Goal: Task Accomplishment & Management: Use online tool/utility

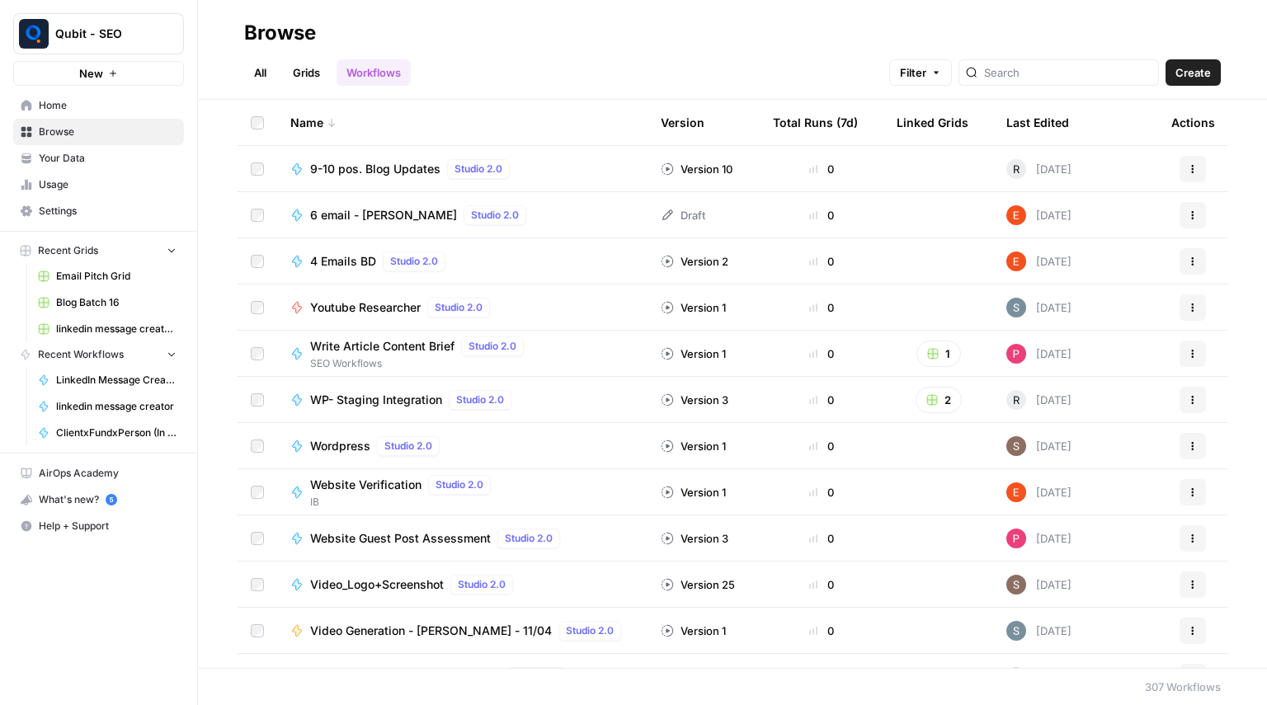
click at [1093, 63] on div at bounding box center [1058, 72] width 200 height 26
click at [1015, 68] on input "search" at bounding box center [1067, 72] width 167 height 16
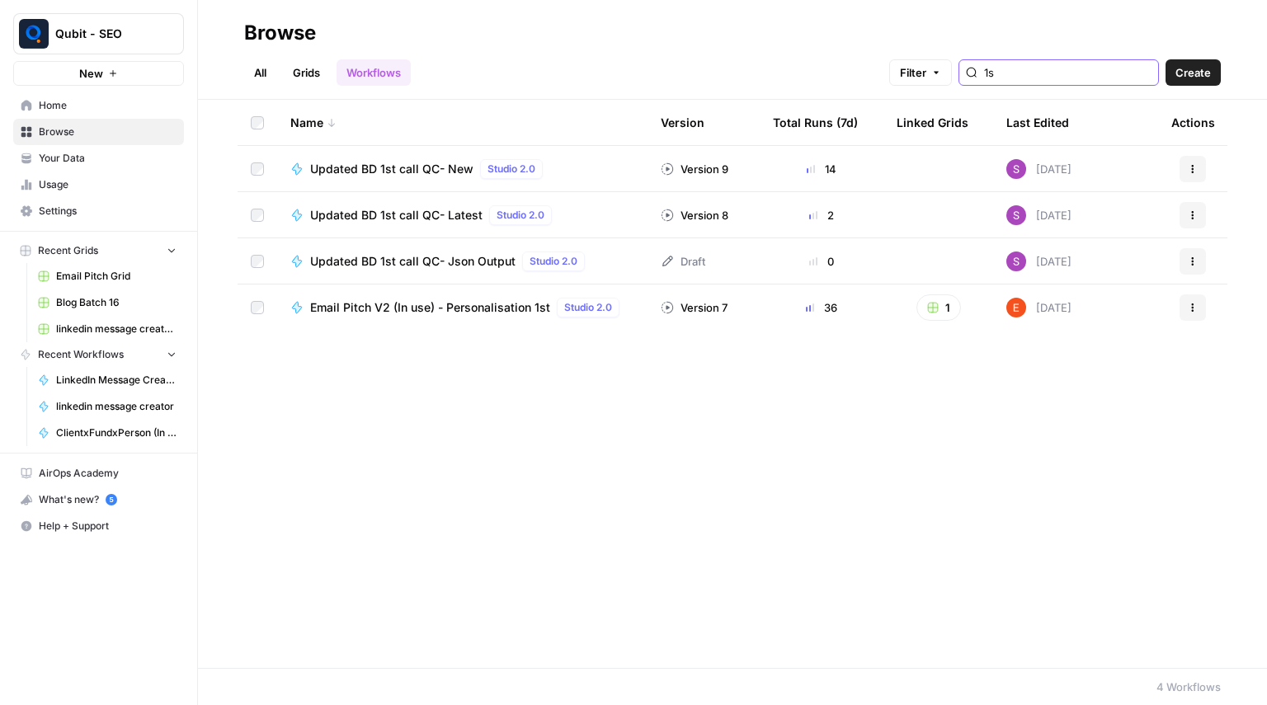
type input "1s"
click at [520, 302] on span "Email Pitch V2 (In use) - Personalisation 1st" at bounding box center [430, 307] width 240 height 16
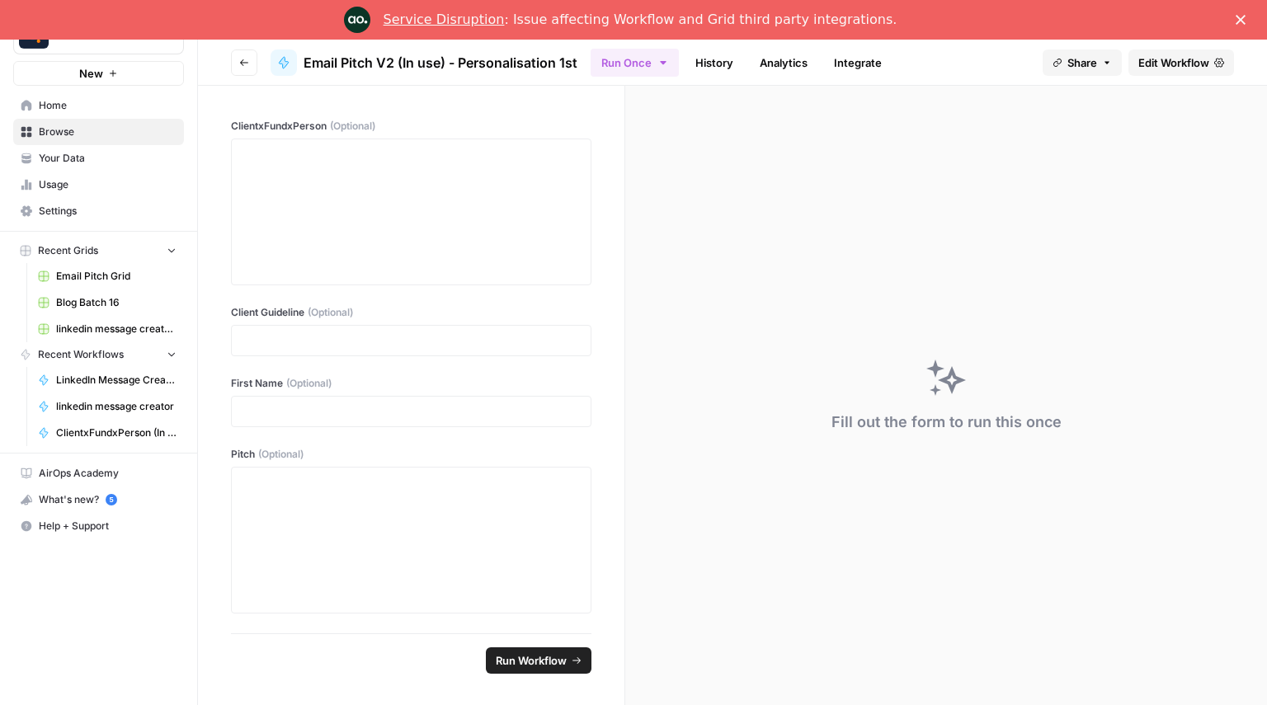
click at [1236, 10] on div "Service Disruption : Issue affecting Workflow and Grid third party integrations." at bounding box center [633, 20] width 1267 height 26
click at [1239, 16] on icon "Close" at bounding box center [1241, 20] width 10 height 10
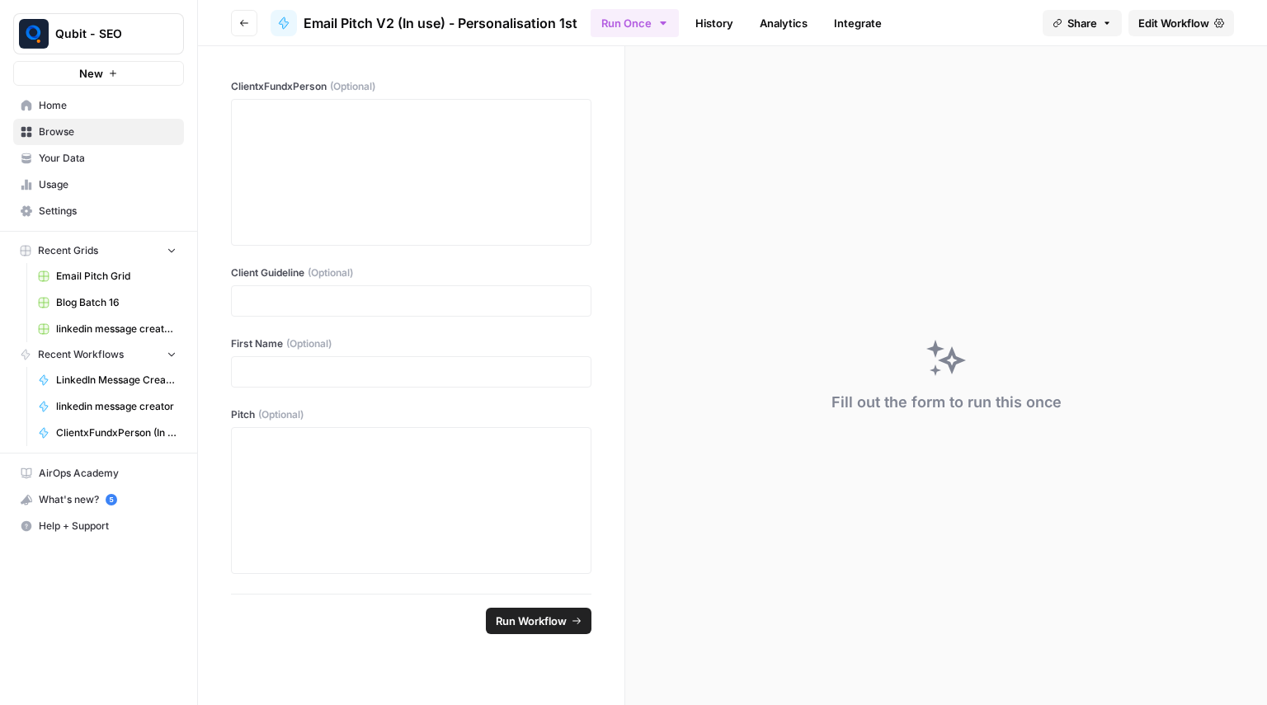
click at [1175, 28] on span "Edit Workflow" at bounding box center [1173, 23] width 71 height 16
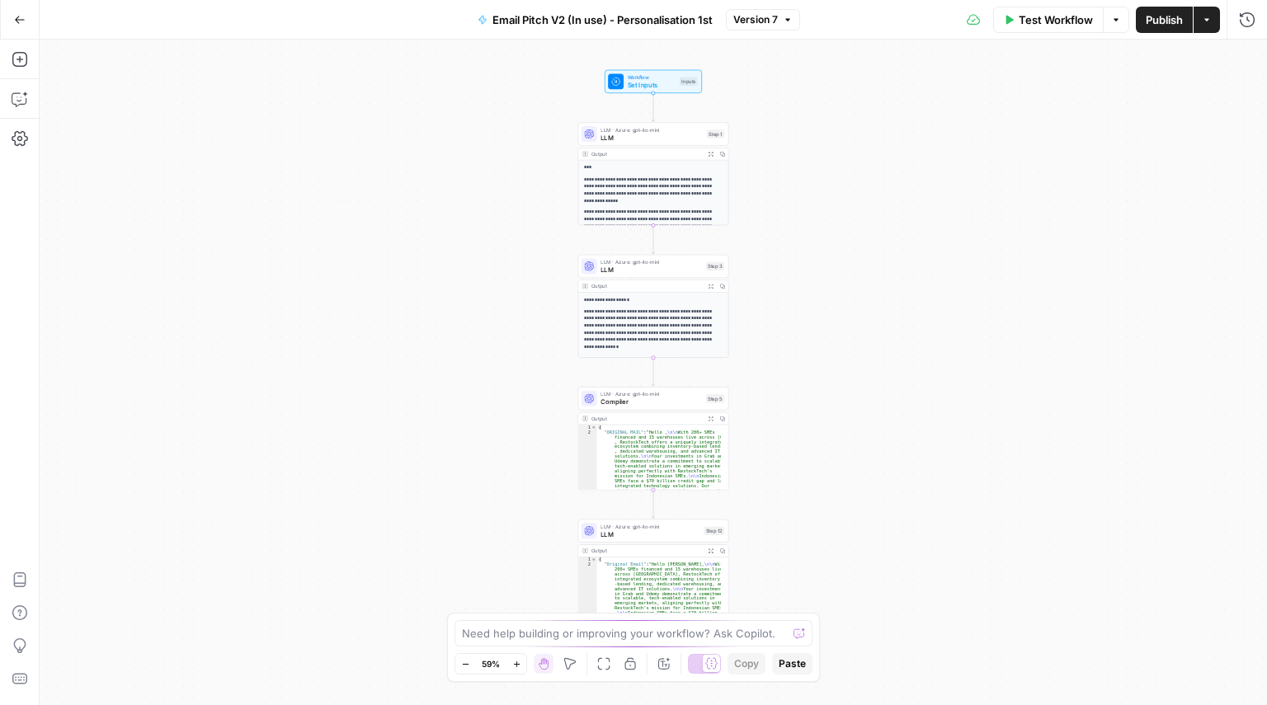
click at [690, 148] on div "Output Expand Output Copy" at bounding box center [653, 154] width 150 height 12
click at [663, 140] on span "LLM" at bounding box center [651, 138] width 102 height 10
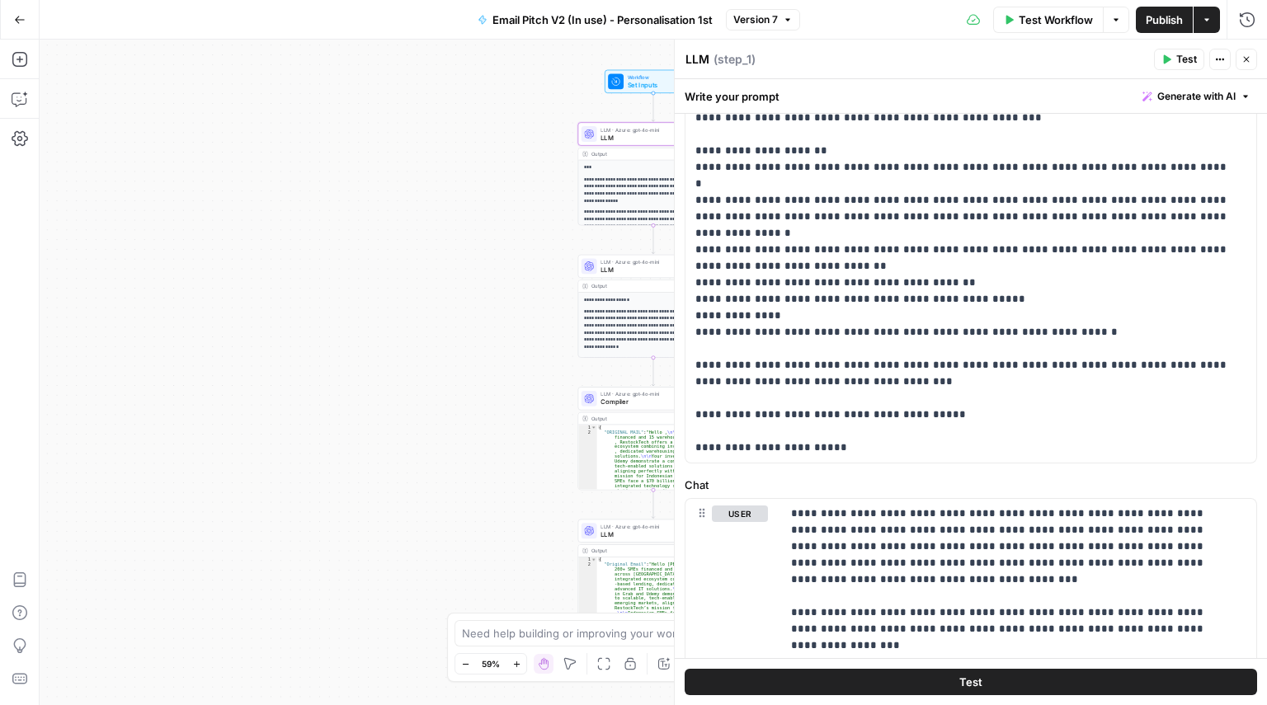
scroll to position [370, 0]
click at [985, 689] on button "Test" at bounding box center [971, 682] width 572 height 26
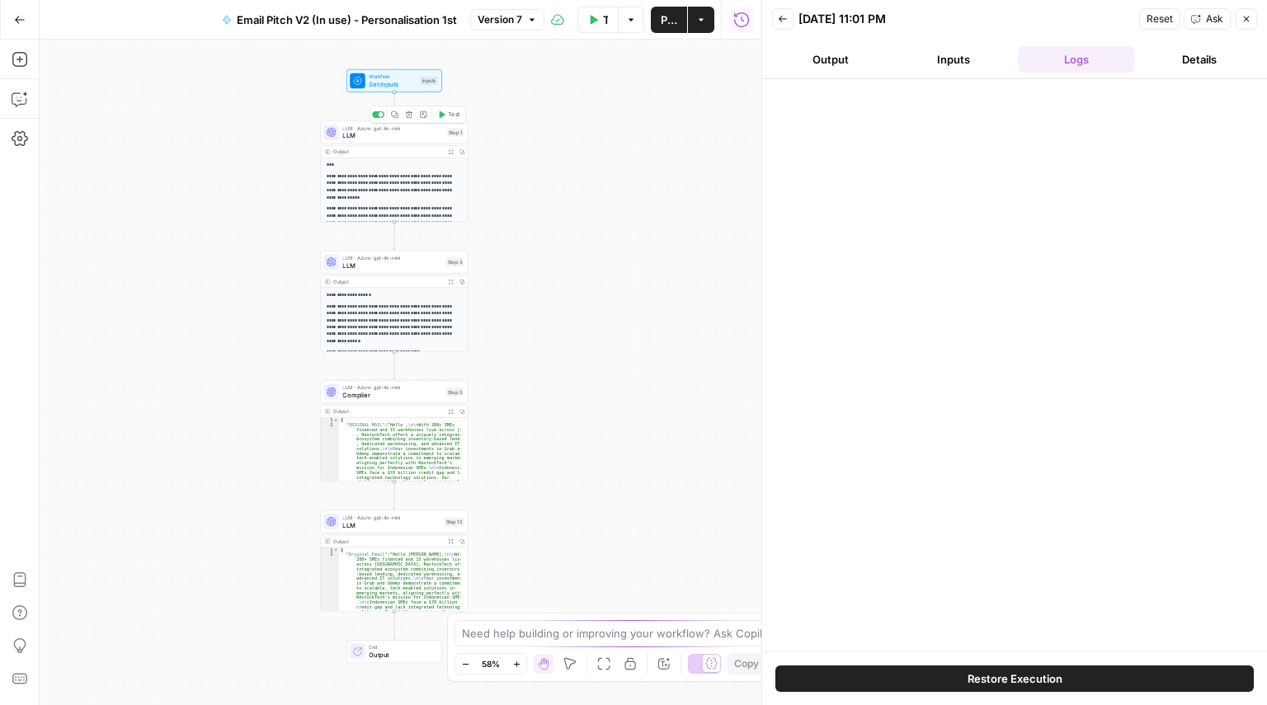
click at [393, 135] on span "LLM" at bounding box center [392, 136] width 101 height 10
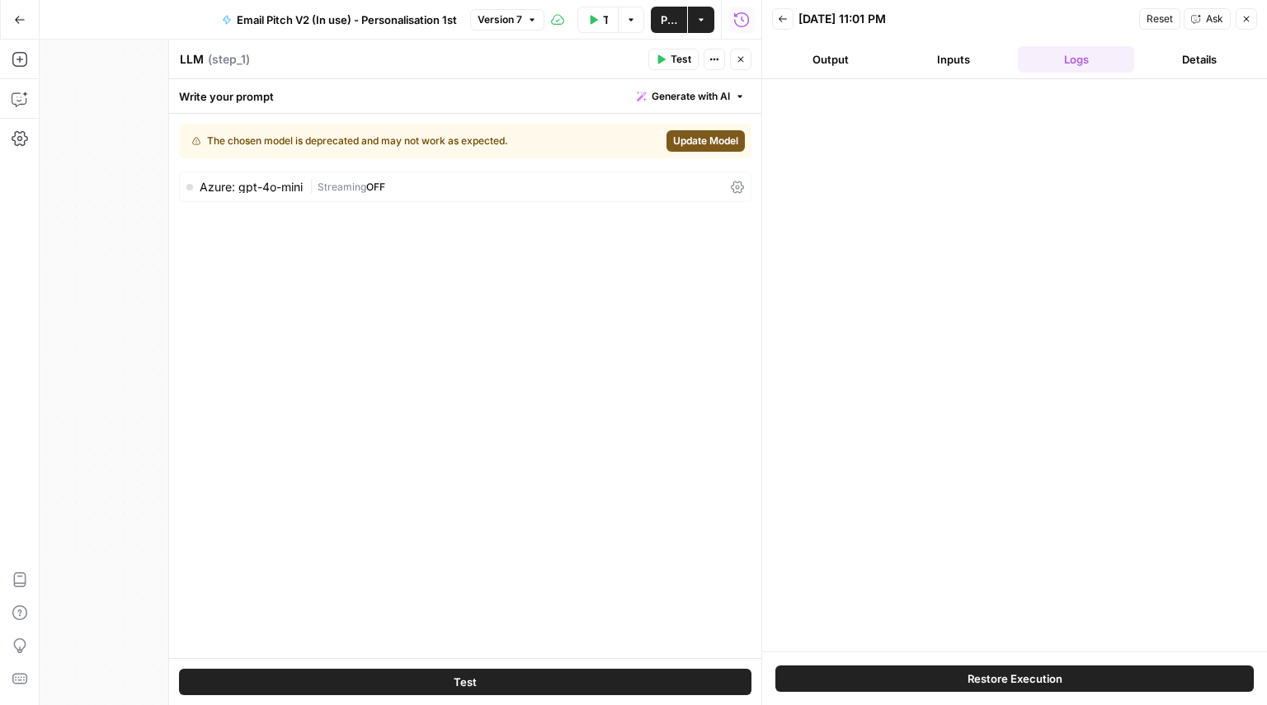
click at [579, 684] on button "Test" at bounding box center [465, 682] width 572 height 26
